Goal: Information Seeking & Learning: Learn about a topic

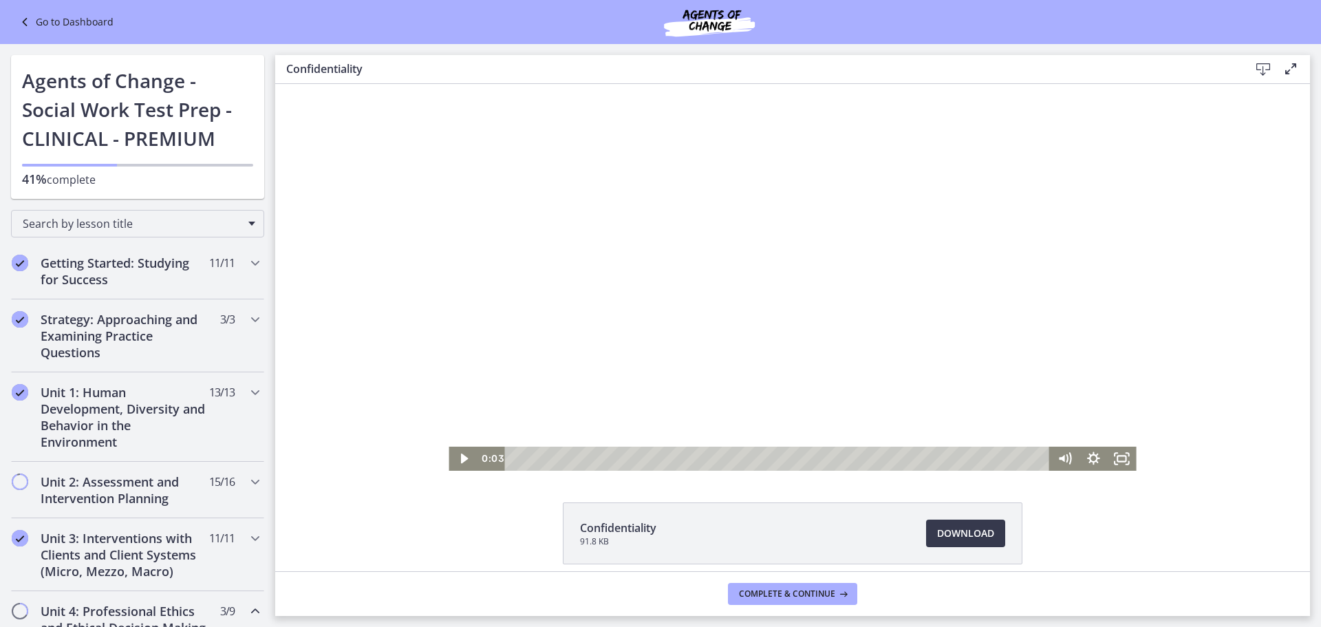
scroll to position [59, 0]
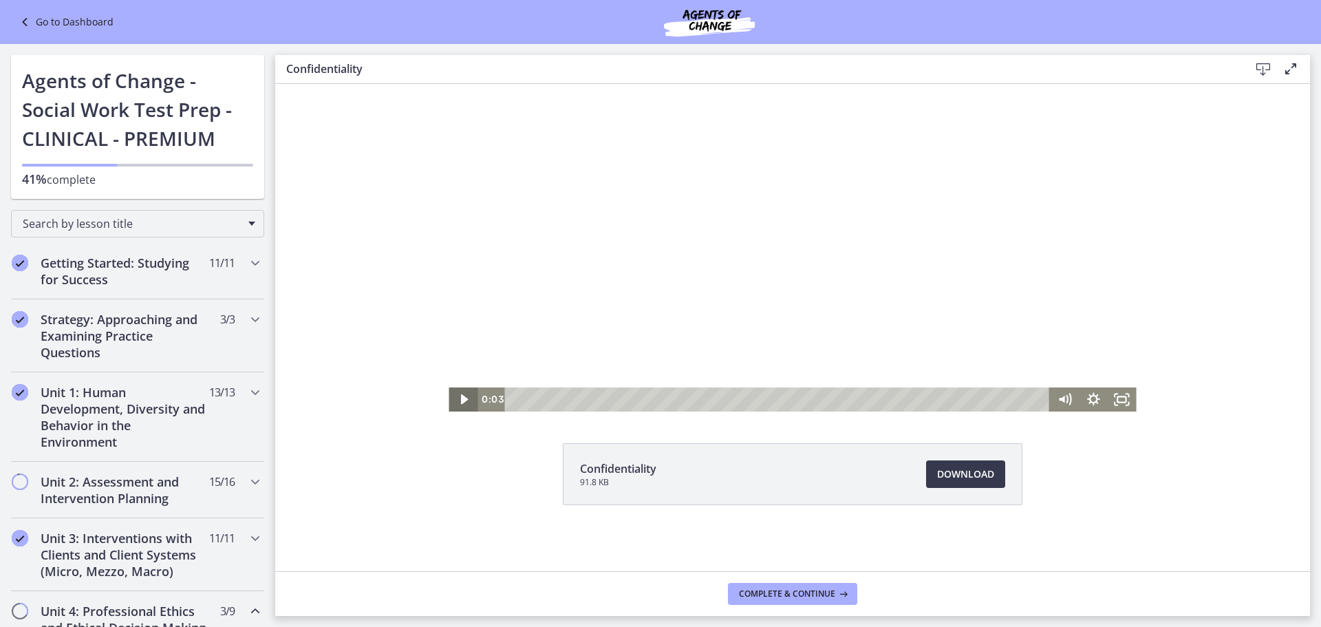
click at [461, 399] on icon "Play Video" at bounding box center [465, 399] width 8 height 10
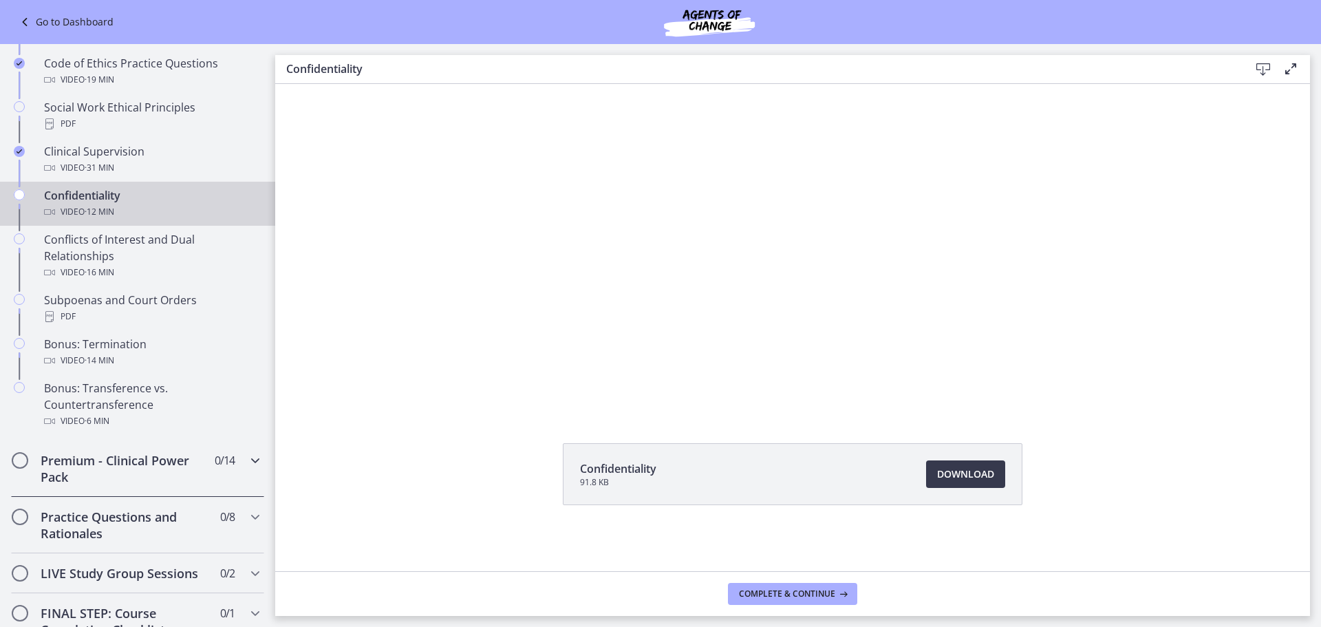
scroll to position [649, 0]
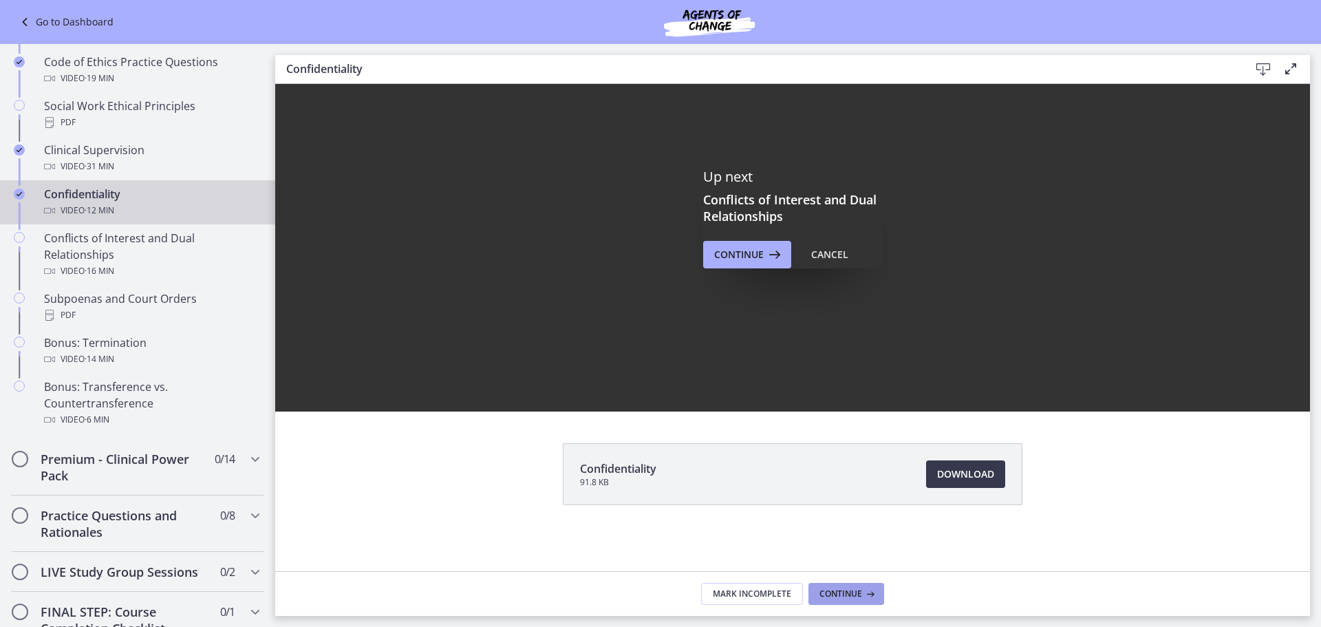
click at [828, 588] on span "Continue" at bounding box center [840, 593] width 43 height 11
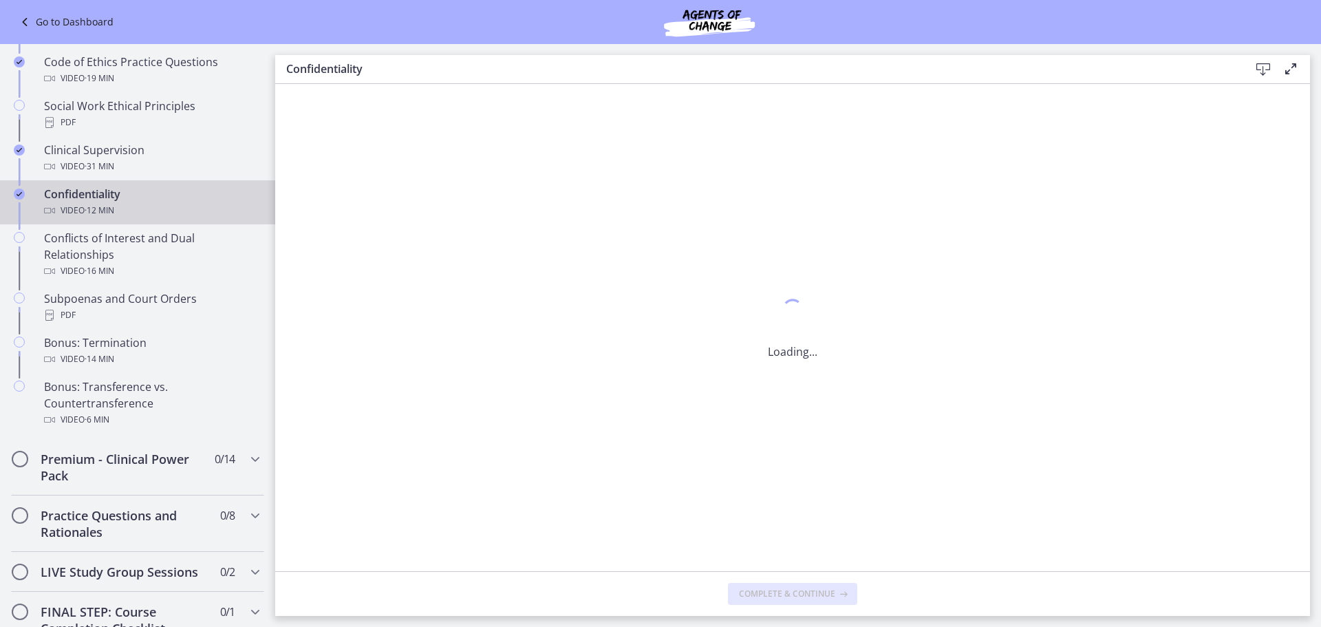
scroll to position [0, 0]
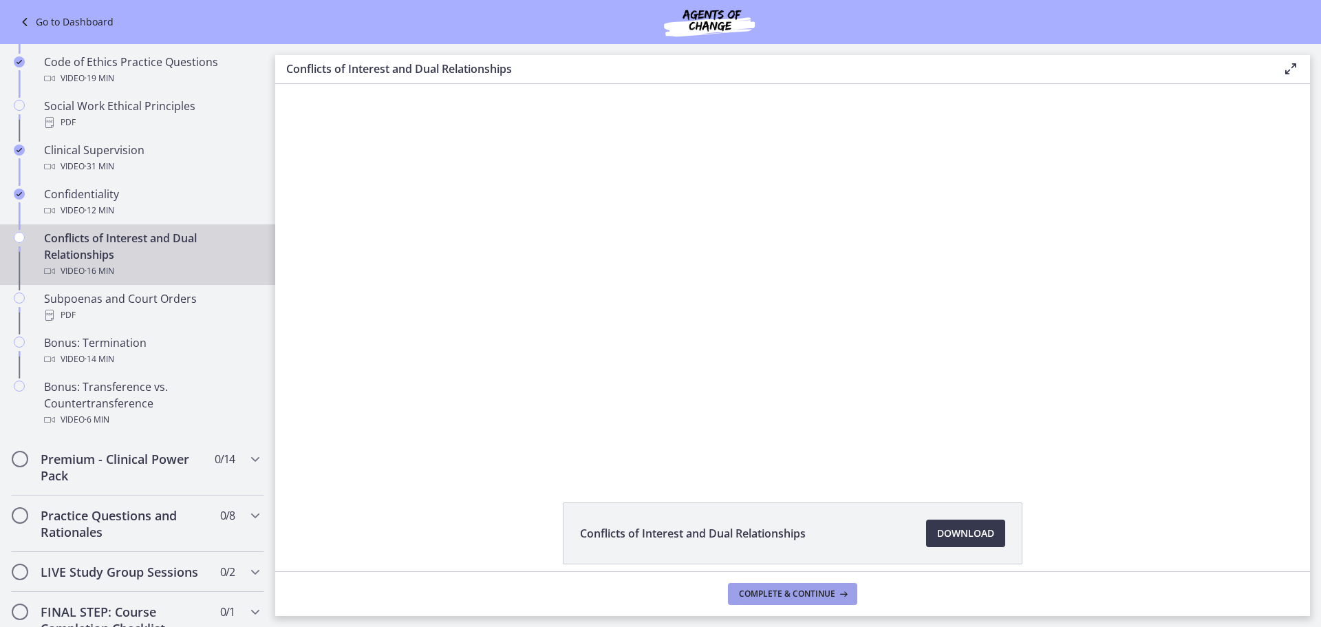
click at [843, 595] on icon at bounding box center [842, 593] width 14 height 11
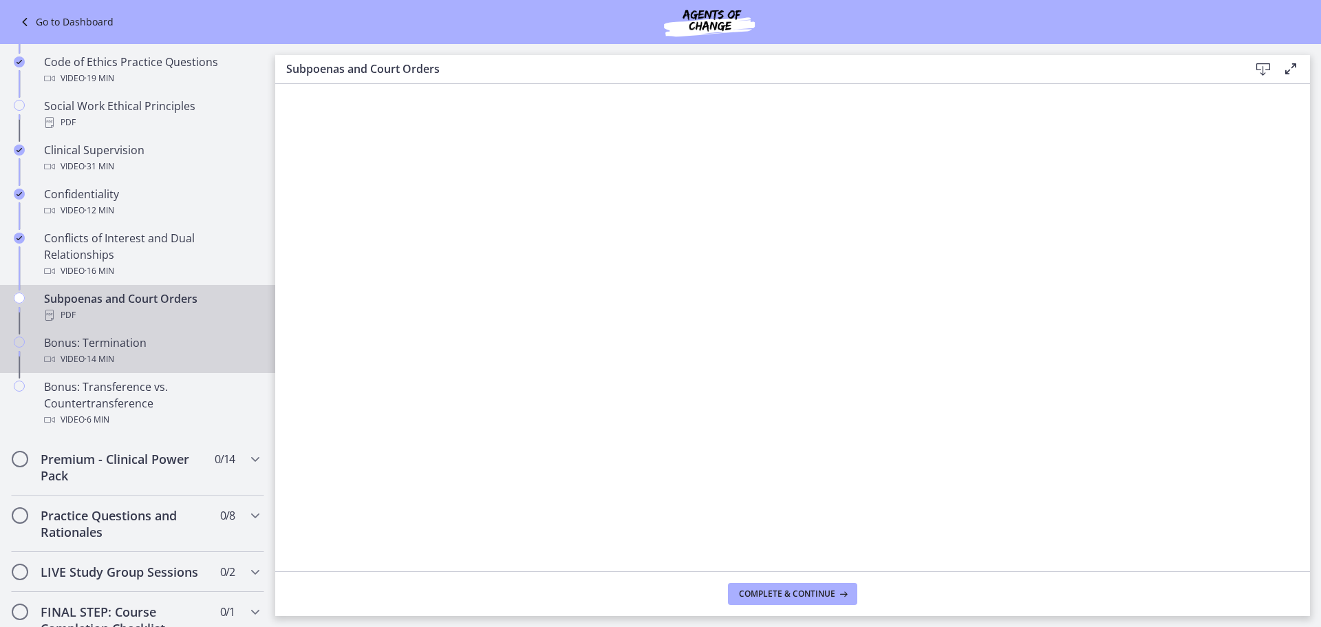
click at [95, 364] on div "Bonus: Termination Video · 14 min" at bounding box center [151, 350] width 215 height 33
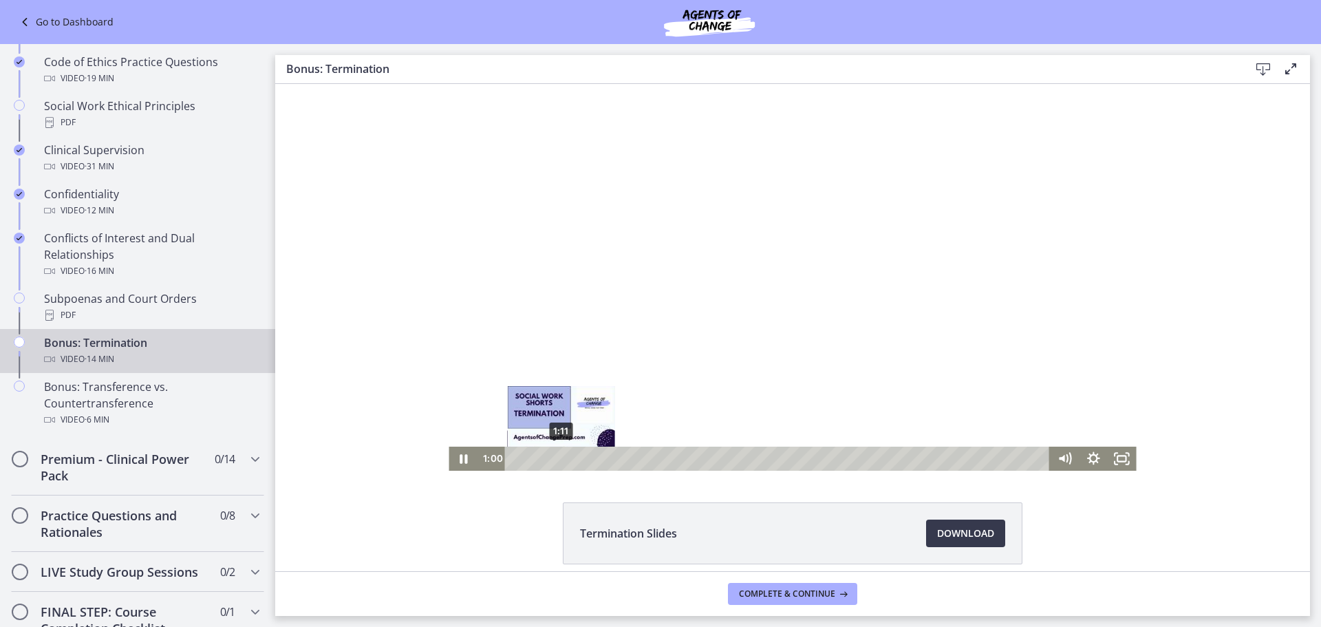
click at [556, 457] on div "1:11" at bounding box center [780, 458] width 528 height 24
click at [561, 459] on div "1:20" at bounding box center [780, 458] width 528 height 24
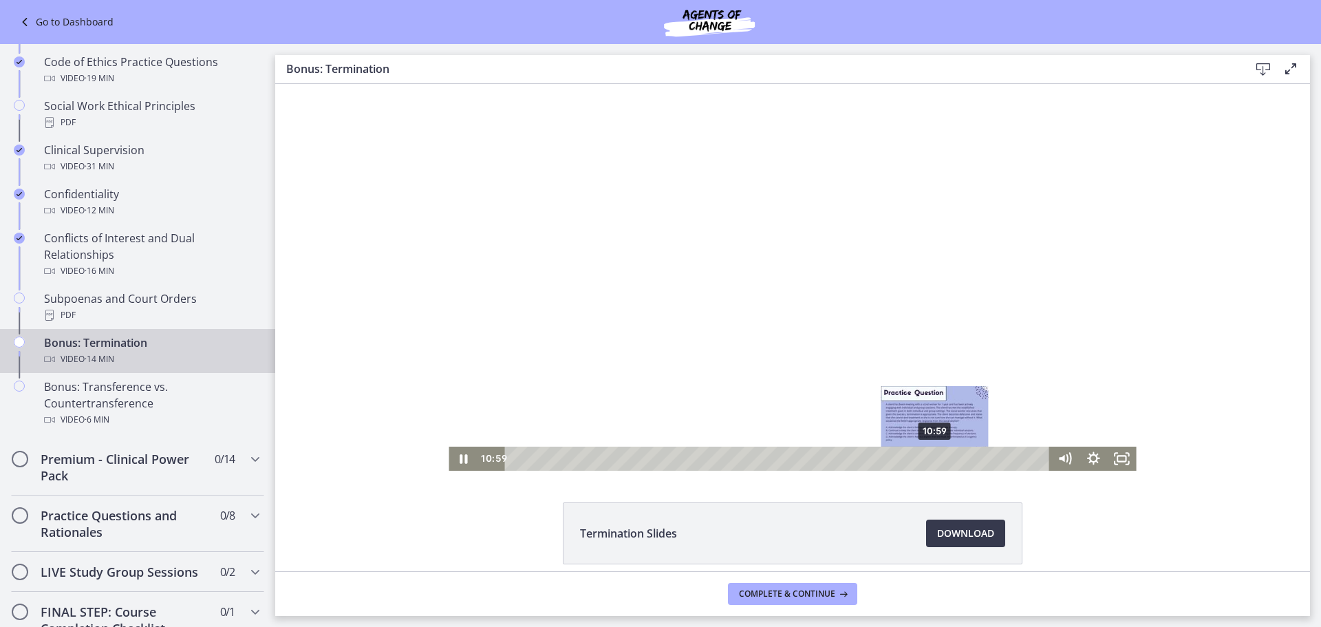
click at [930, 459] on div "10:59" at bounding box center [780, 458] width 528 height 24
click at [951, 457] on div "11:32" at bounding box center [780, 458] width 528 height 24
click at [967, 455] on div "11:57" at bounding box center [780, 458] width 528 height 24
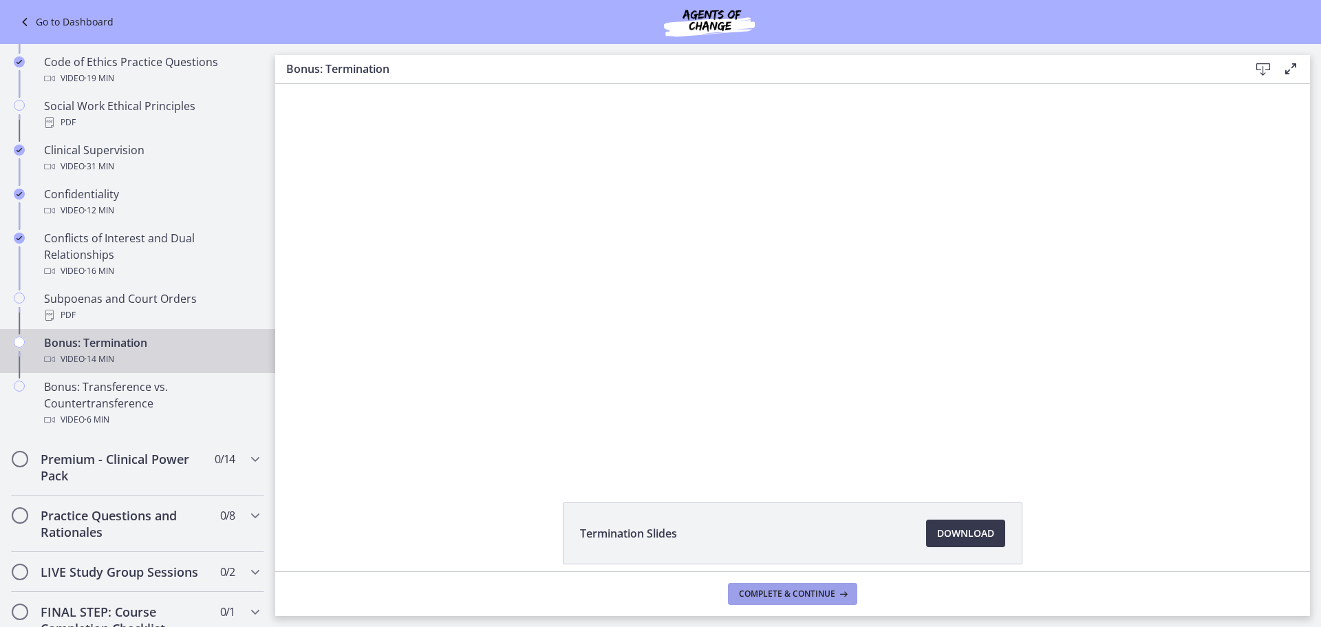
click at [774, 594] on span "Complete & continue" at bounding box center [787, 593] width 96 height 11
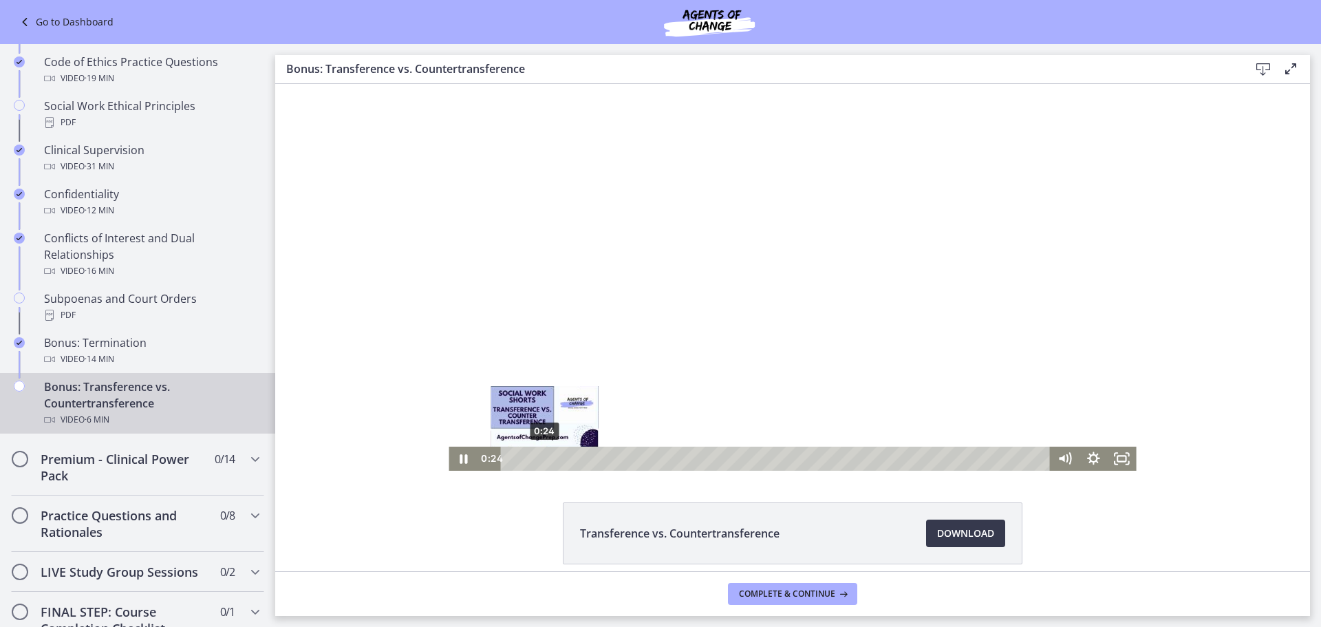
click at [539, 455] on div "0:24" at bounding box center [777, 458] width 532 height 24
